Goal: Transaction & Acquisition: Purchase product/service

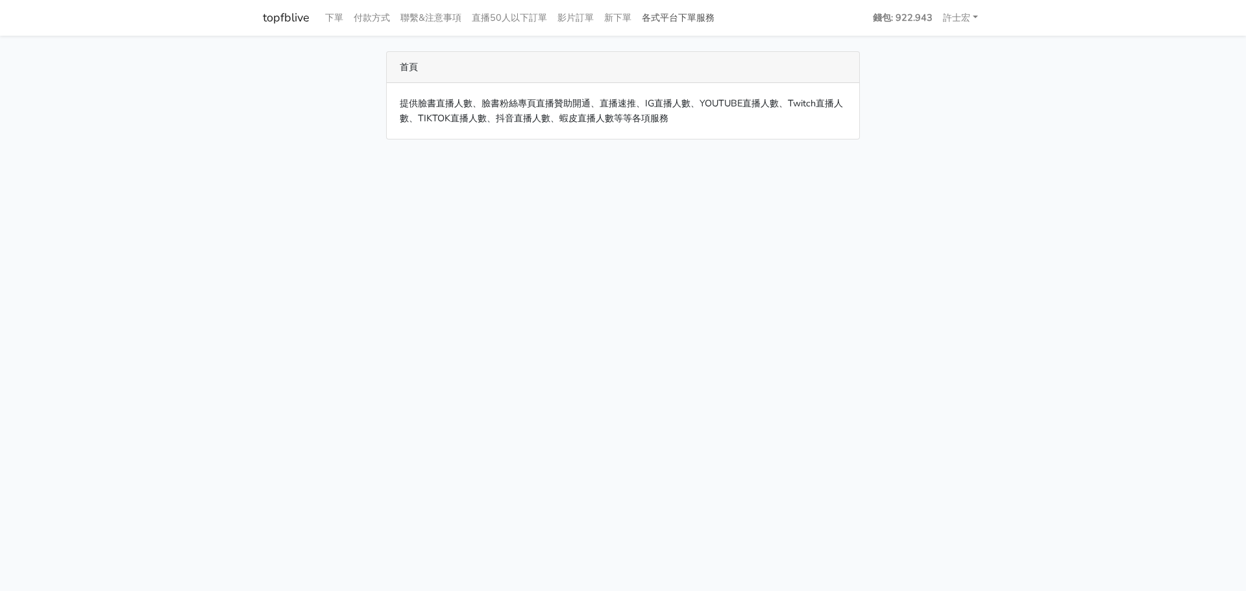
click at [687, 18] on link "各式平台下單服務" at bounding box center [678, 17] width 83 height 25
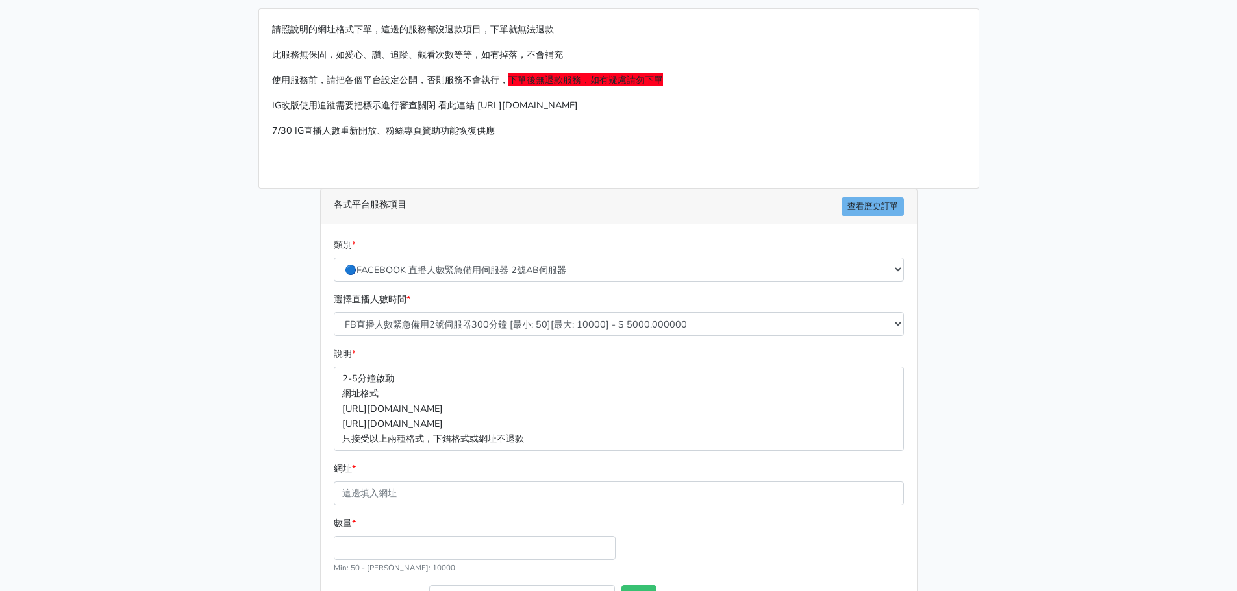
scroll to position [65, 0]
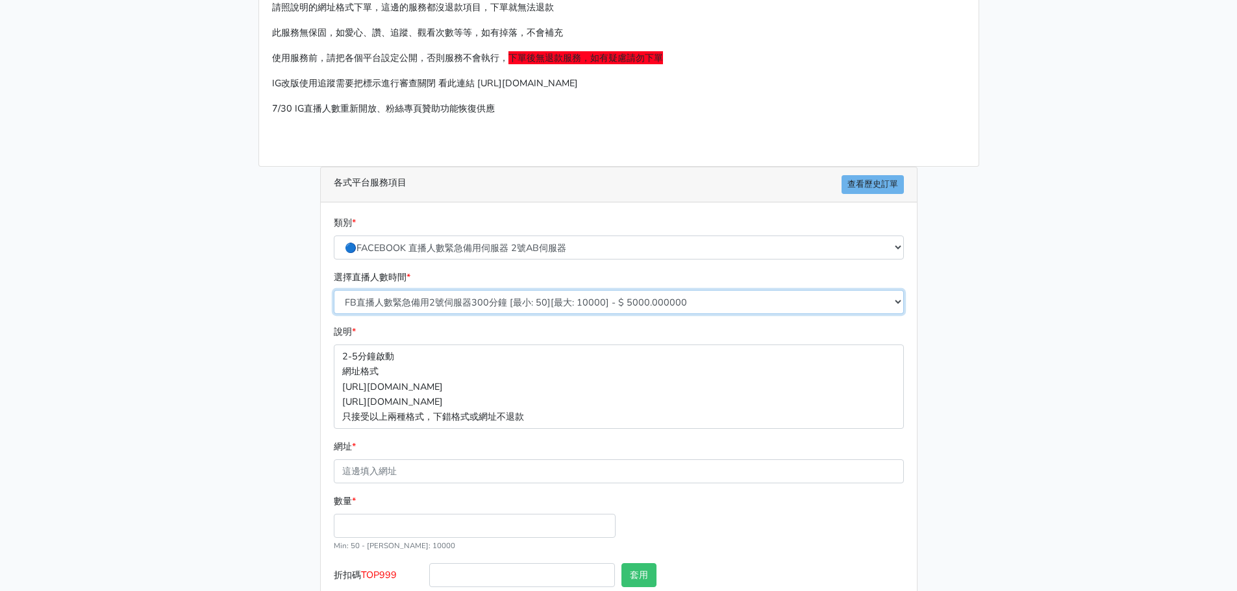
click at [645, 304] on select "FB直播人數緊急備用2號伺服器300分鐘 [最小: 50][最大: 10000] - $ 5000.000000 FB直播人數緊急備用2號伺服器60分鐘 [最…" at bounding box center [619, 302] width 570 height 24
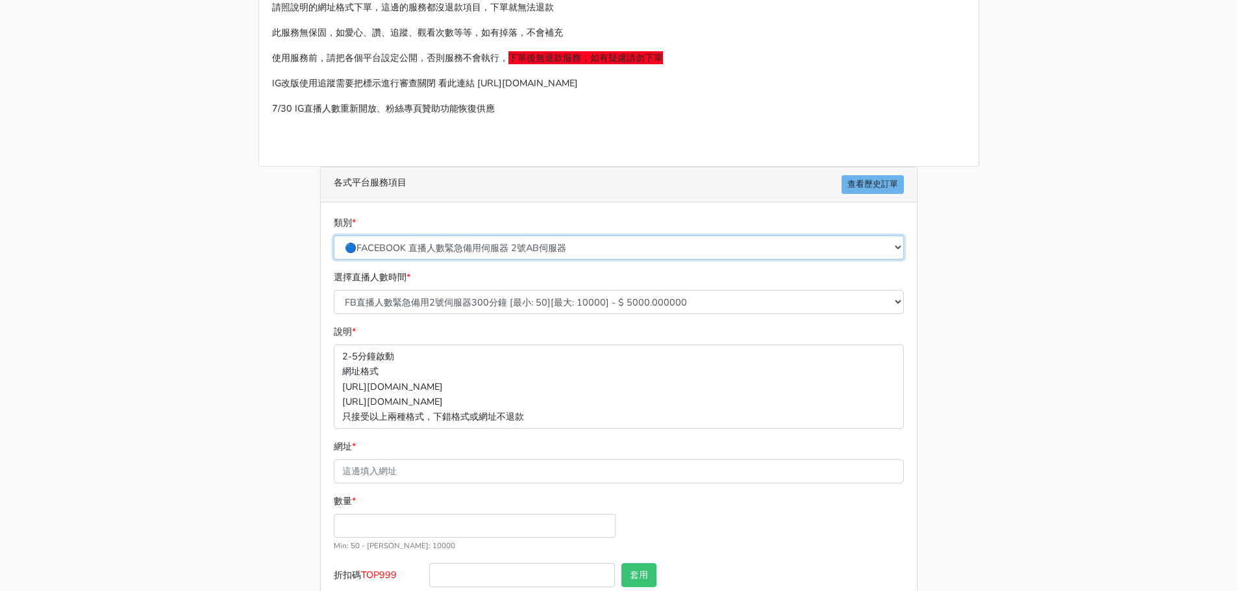
click at [638, 249] on select "🔵FACEBOOK 直播人數緊急備用伺服器 2號AB伺服器 🔵FACEBOOK 網軍專用貼文留言 安全保密 🔵9/30 FACEBOOK 直播人數緩慢進場緩慢…" at bounding box center [619, 248] width 570 height 24
select select "🔵9/30 FACEBOOK 直播人數緩慢進場緩慢退場 台灣獨家"
click at [334, 236] on select "🔵FACEBOOK 直播人數緊急備用伺服器 2號AB伺服器 🔵FACEBOOK 網軍專用貼文留言 安全保密 🔵9/30 FACEBOOK 直播人數緩慢進場緩慢…" at bounding box center [619, 248] width 570 height 24
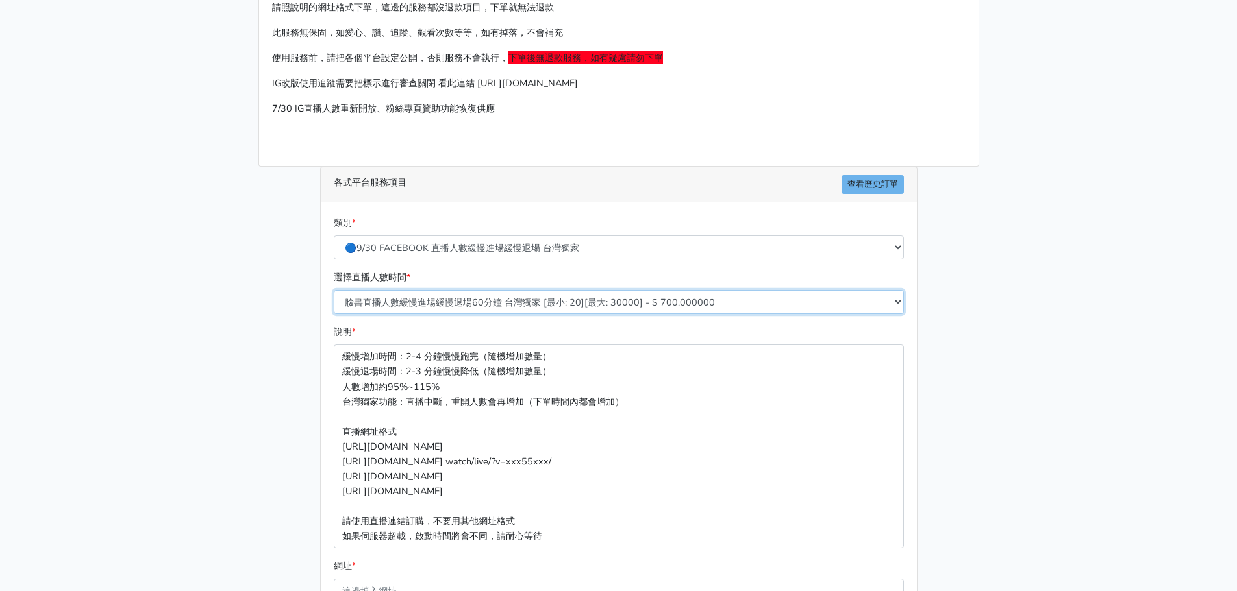
click at [594, 302] on select "臉書直播人數緩慢進場緩慢退場60分鐘 台灣獨家 [最小: 20][最大: 30000] - $ 700.000000 臉書直播人數緩慢進場緩慢退場120分鐘 …" at bounding box center [619, 302] width 570 height 24
click at [595, 299] on select "臉書直播人數緩慢進場緩慢退場60分鐘 台灣獨家 [最小: 20][最大: 30000] - $ 700.000000 臉書直播人數緩慢進場緩慢退場120分鐘 …" at bounding box center [619, 302] width 570 height 24
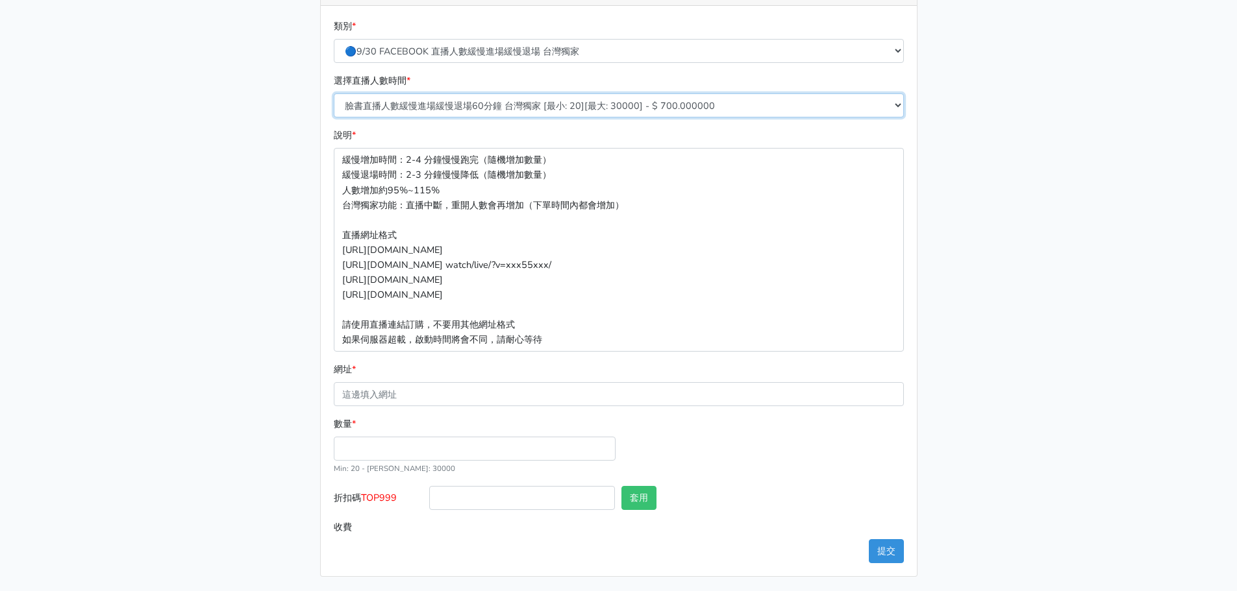
scroll to position [263, 0]
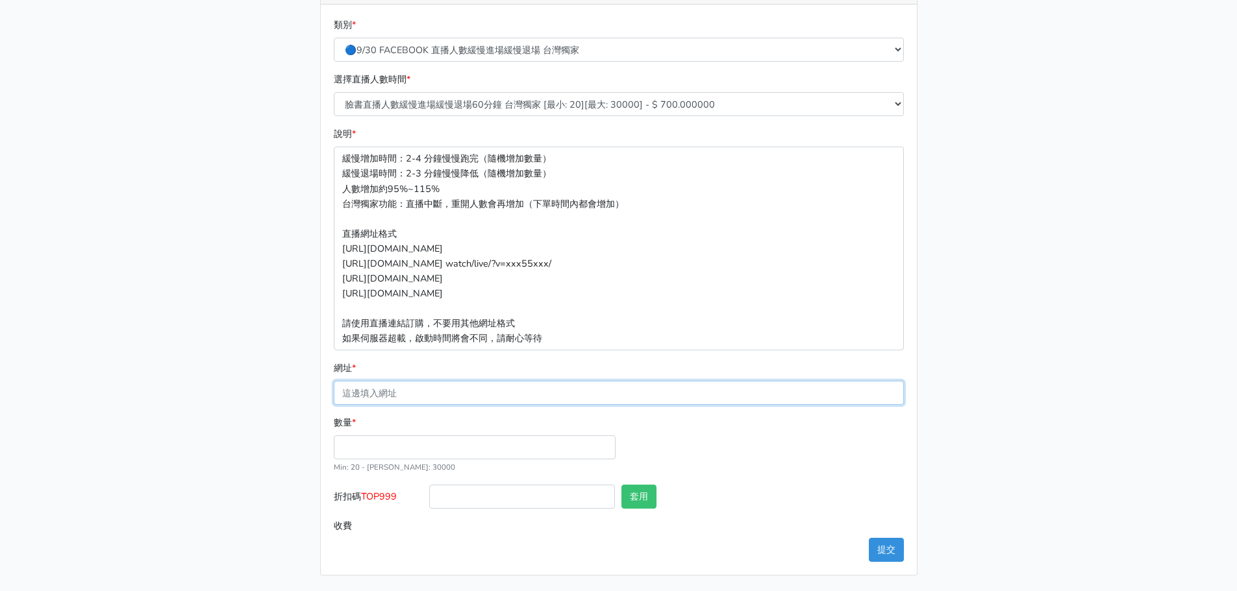
click at [486, 396] on input "網址 *" at bounding box center [619, 393] width 570 height 24
paste input "https://www.facebook.com/share/v/15XUVWWKWo/"
type input "https://www.facebook.com/share/v/15XUVWWKWo/"
click at [440, 447] on input "數量 *" at bounding box center [475, 448] width 282 height 24
type input "388"
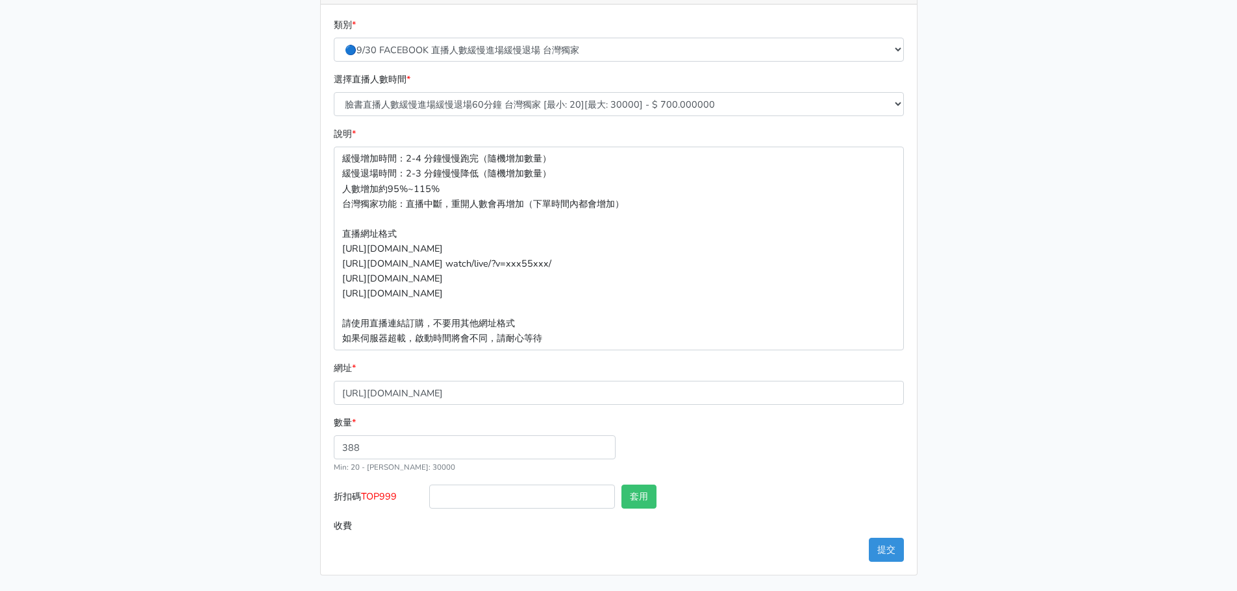
type input "271.600"
click at [831, 483] on div "數量 * 388 Min: 20 - Max: 30000" at bounding box center [618, 449] width 576 height 69
click at [891, 552] on button "提交" at bounding box center [886, 550] width 35 height 24
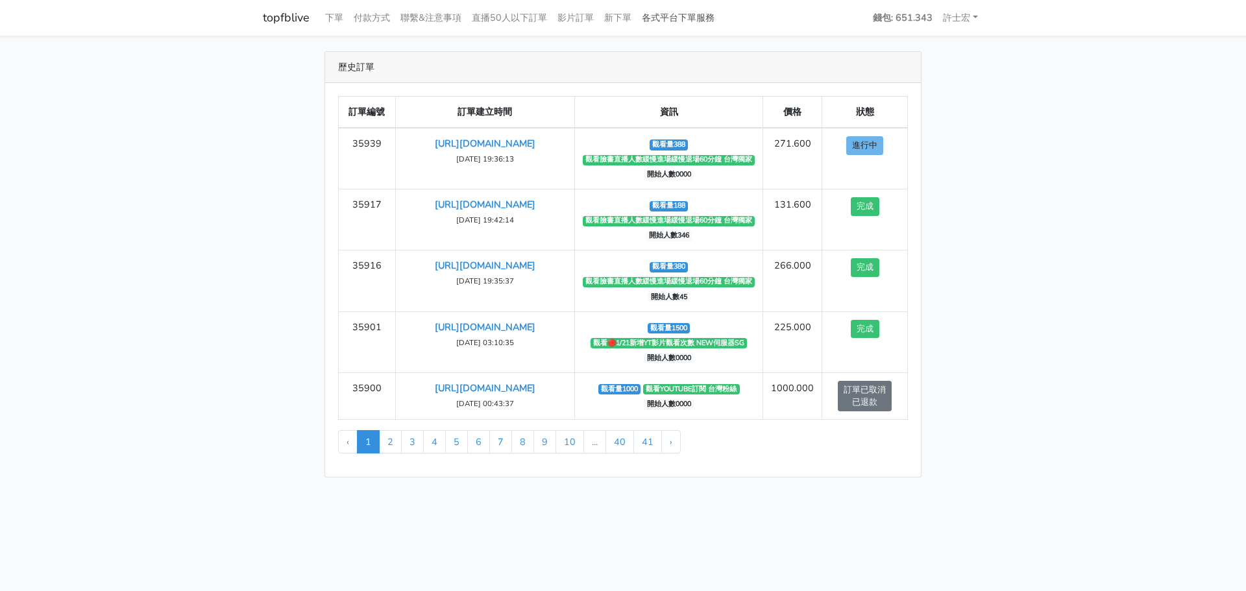
click at [717, 20] on link "各式平台下單服務" at bounding box center [678, 17] width 83 height 25
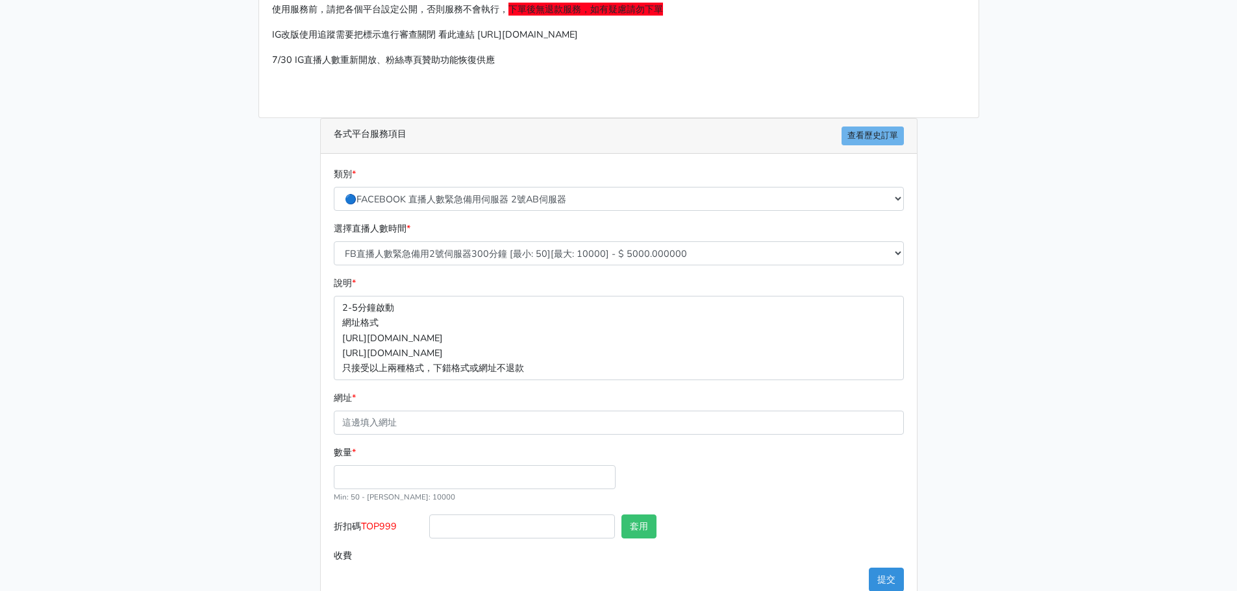
scroll to position [130, 0]
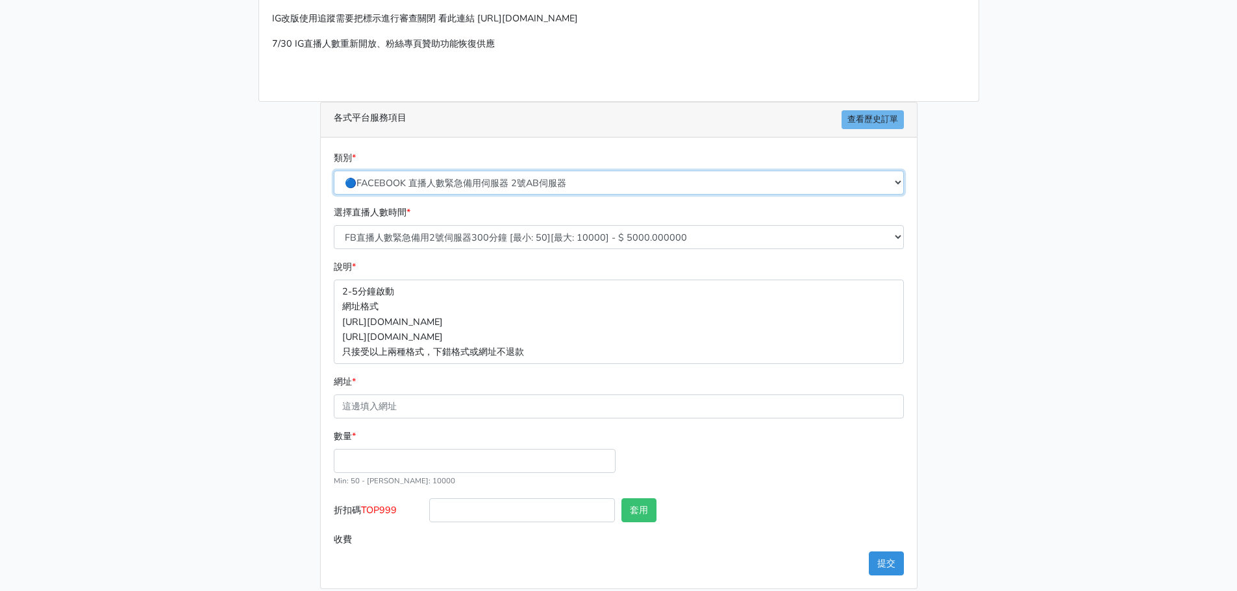
click at [567, 188] on select "🔵FACEBOOK 直播人數緊急備用伺服器 2號AB伺服器 🔵FACEBOOK 網軍專用貼文留言 安全保密 🔵9/30 FACEBOOK 直播人數緩慢進場緩慢…" at bounding box center [619, 183] width 570 height 24
select select "🔵9/30 FACEBOOK 直播人數緩慢進場緩慢退場 台灣獨家"
click at [334, 171] on select "🔵FACEBOOK 直播人數緊急備用伺服器 2號AB伺服器 🔵FACEBOOK 網軍專用貼文留言 安全保密 🔵9/30 FACEBOOK 直播人數緩慢進場緩慢…" at bounding box center [619, 183] width 570 height 24
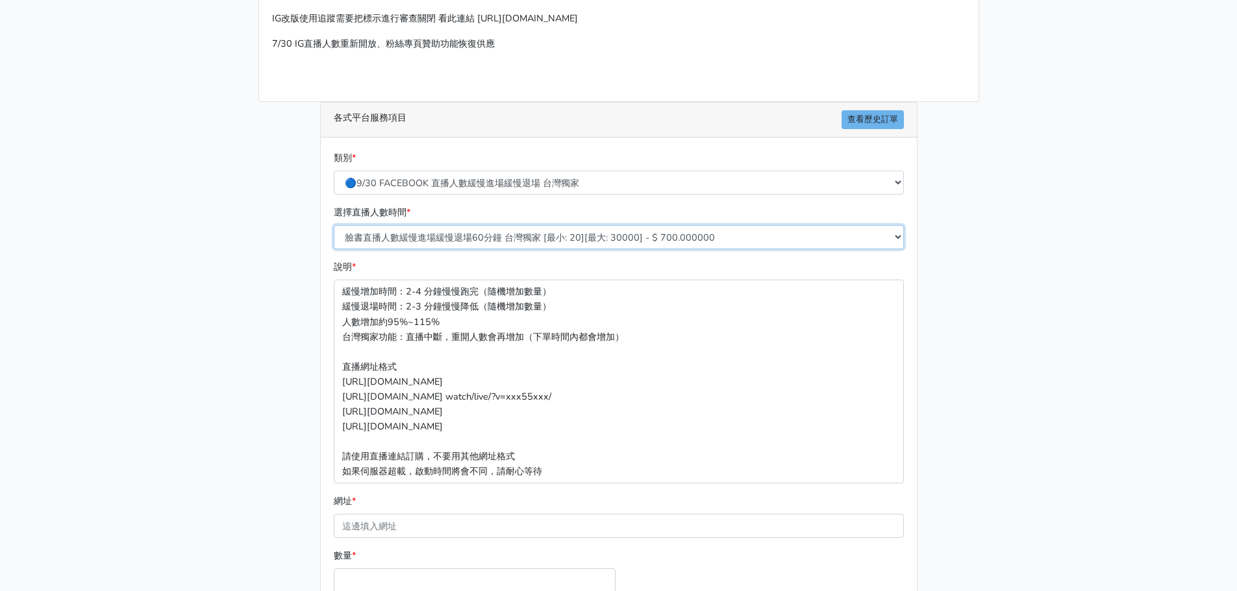
click at [563, 238] on select "臉書直播人數緩慢進場緩慢退場60分鐘 台灣獨家 [最小: 20][最大: 30000] - $ 700.000000 臉書直播人數緩慢進場緩慢退場120分鐘 …" at bounding box center [619, 237] width 570 height 24
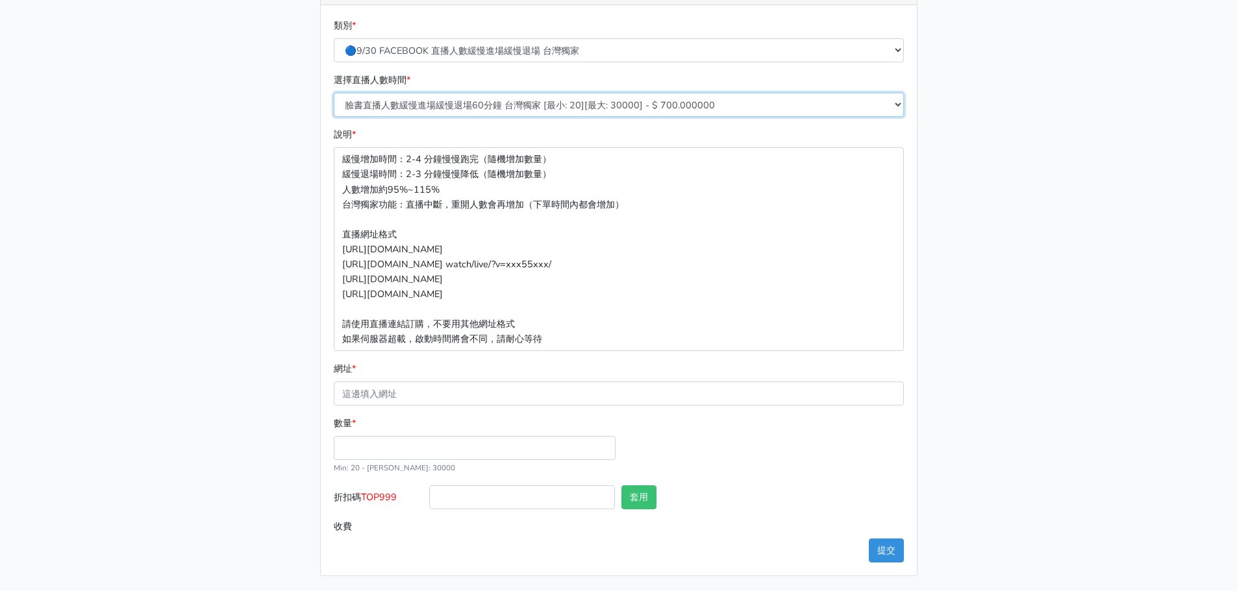
scroll to position [263, 0]
click at [451, 399] on input "網址 *" at bounding box center [619, 393] width 570 height 24
paste input "[URL][DOMAIN_NAME]"
type input "[URL][DOMAIN_NAME]"
click at [421, 447] on input "數量 *" at bounding box center [475, 448] width 282 height 24
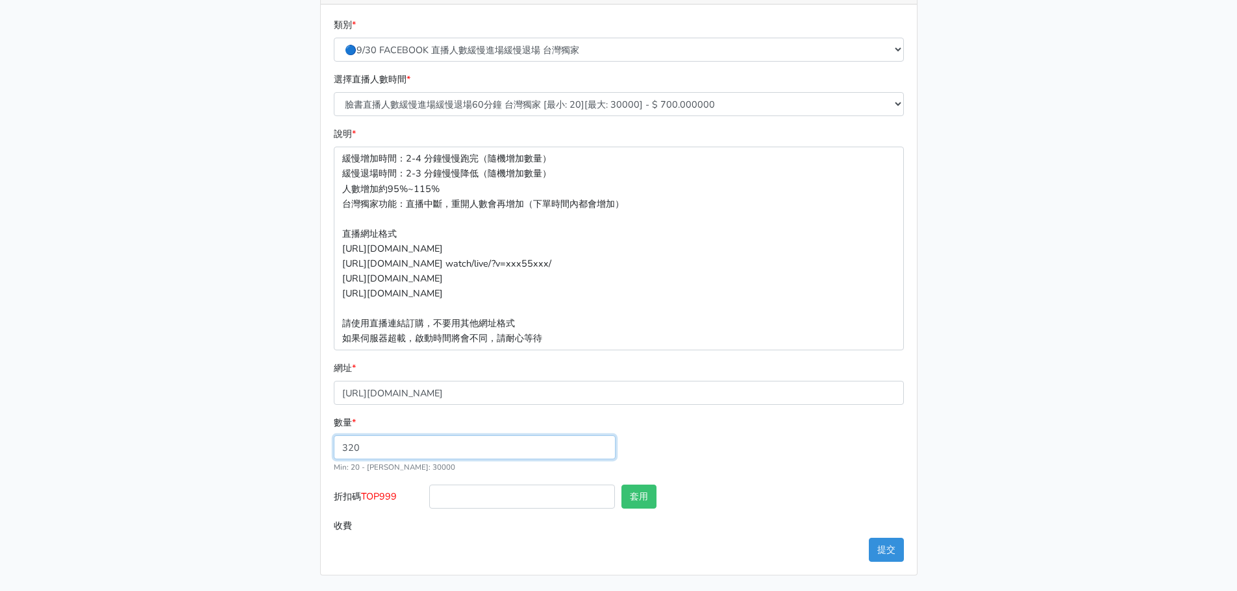
type input "320"
type input "224.000"
click at [703, 446] on div "數量 * 320 Min: 20 - [PERSON_NAME]: 30000" at bounding box center [618, 449] width 576 height 69
click at [885, 547] on button "提交" at bounding box center [886, 550] width 35 height 24
